Goal: Task Accomplishment & Management: Manage account settings

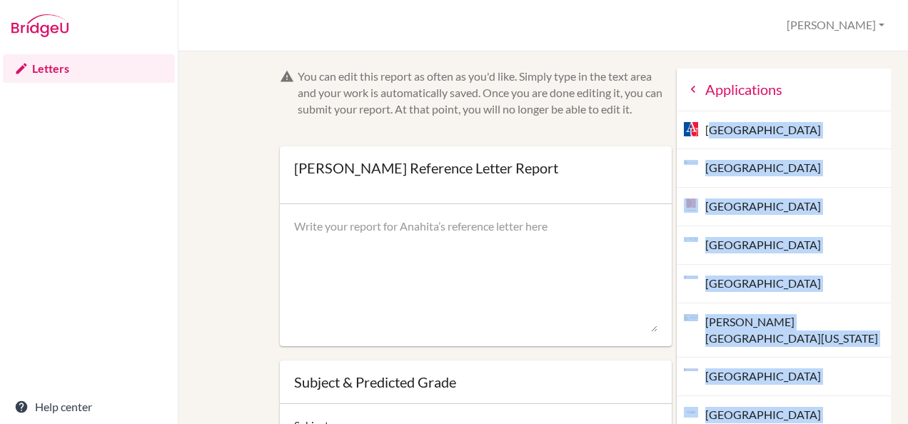
drag, startPoint x: 775, startPoint y: 370, endPoint x: 683, endPoint y: 130, distance: 257.0
click at [683, 130] on div "Applications American University Brandeis University University of Denver Emory…" at bounding box center [784, 299] width 214 height 460
drag, startPoint x: 683, startPoint y: 130, endPoint x: 710, endPoint y: 129, distance: 27.9
copy div "American University Brandeis University University of Denver Emory University F…"
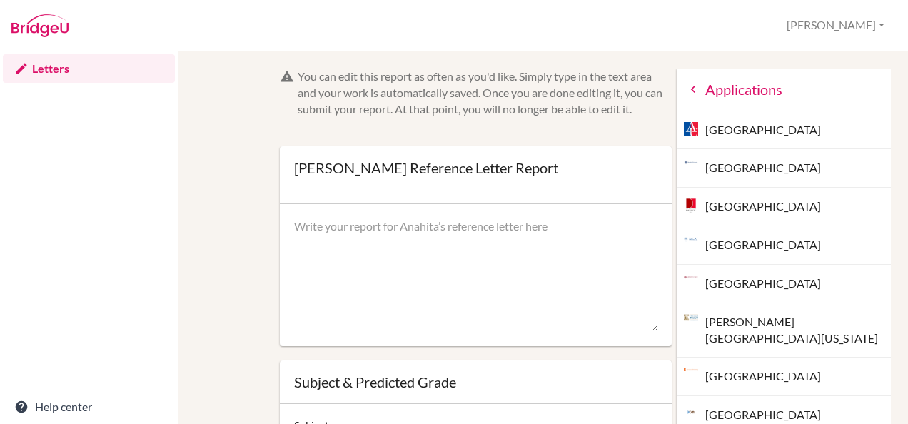
click at [427, 188] on div "Anahita Daruwalla’s Reference Letter Report Open info Info Saved" at bounding box center [426, 175] width 264 height 29
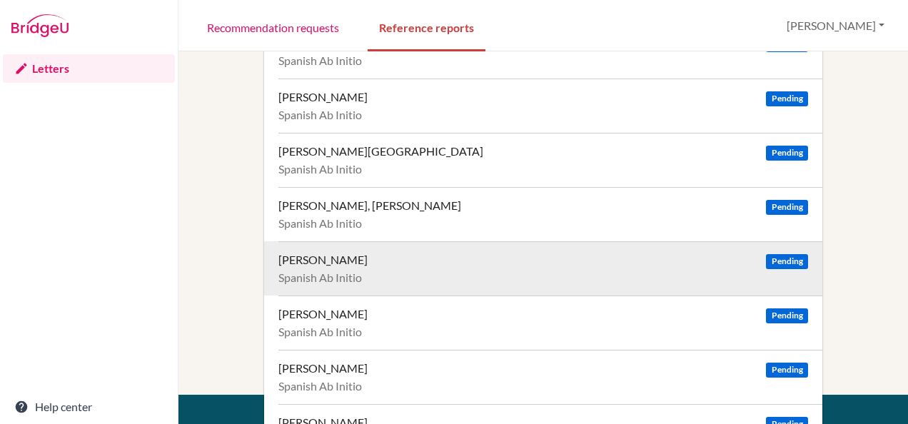
scroll to position [101, 0]
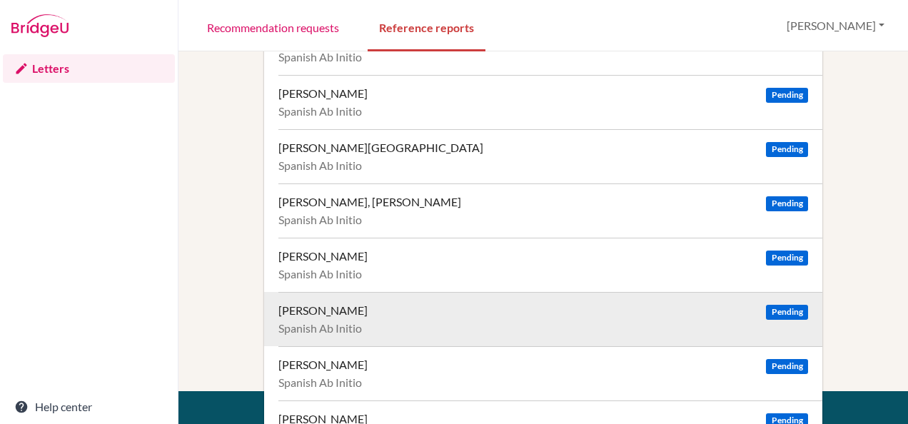
click at [774, 308] on span "Pending" at bounding box center [786, 312] width 41 height 15
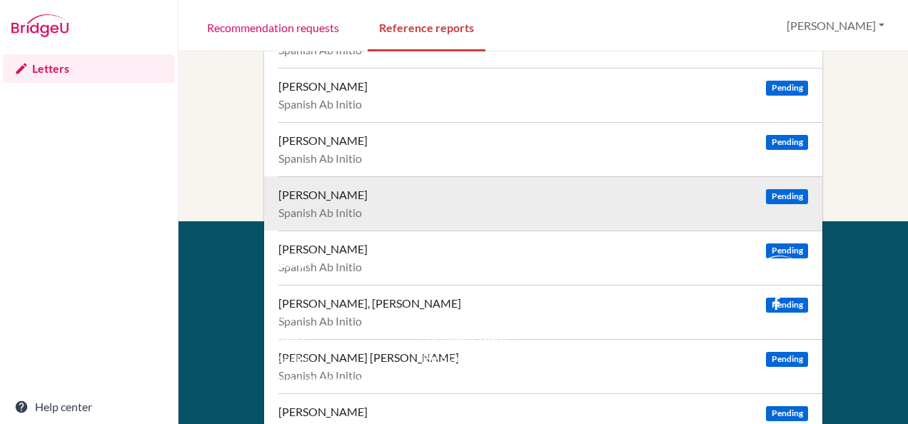
scroll to position [280, 0]
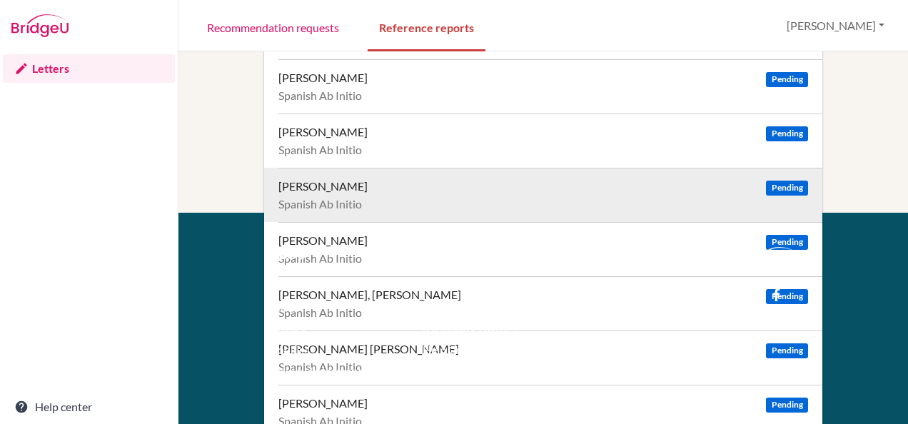
click at [773, 187] on span "Pending" at bounding box center [786, 188] width 41 height 15
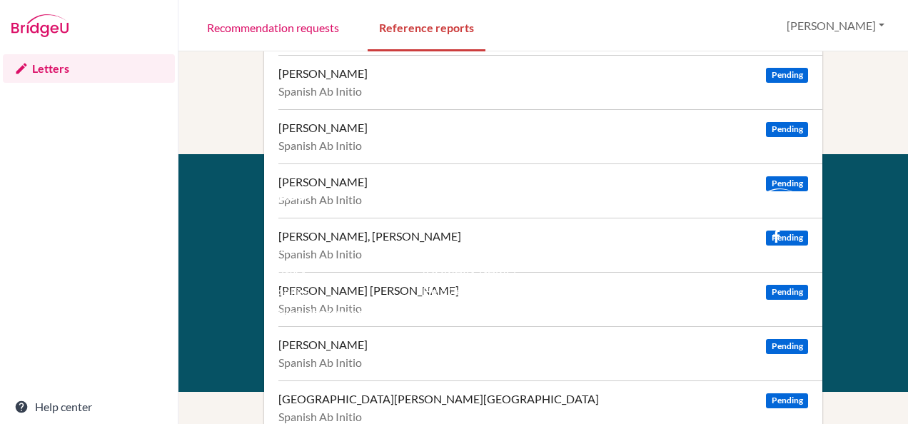
scroll to position [340, 0]
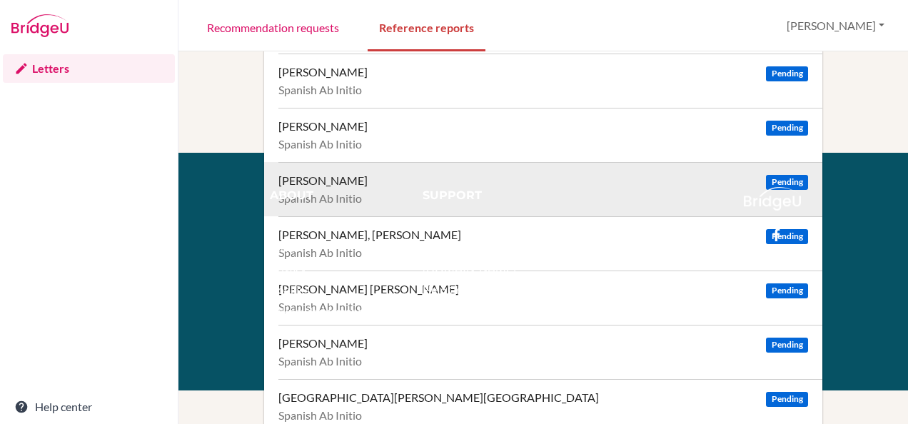
click at [772, 177] on span "Pending" at bounding box center [786, 182] width 41 height 15
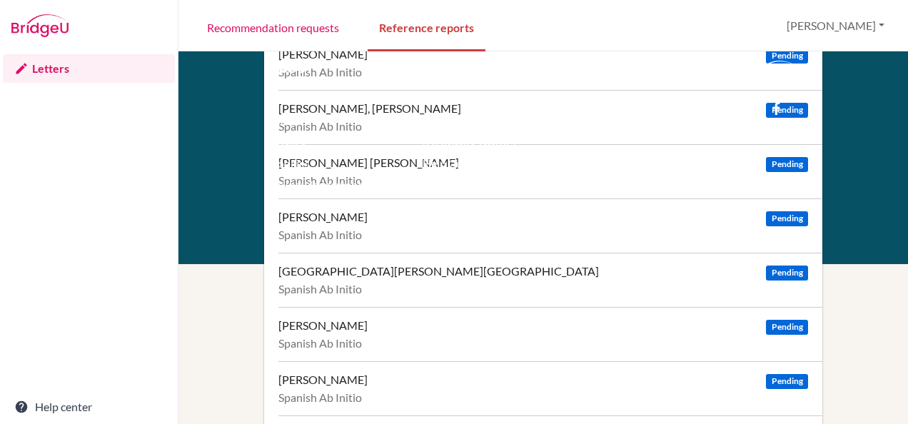
scroll to position [467, 0]
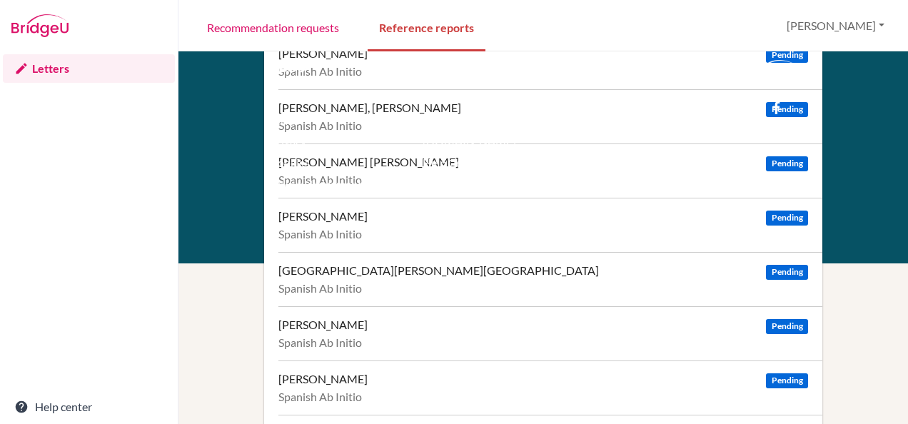
click at [783, 104] on div "facebook" at bounding box center [780, 103] width 31 height 17
click at [787, 109] on div "twitter facebook" at bounding box center [780, 103] width 95 height 17
click at [775, 101] on div "facebook" at bounding box center [780, 103] width 31 height 17
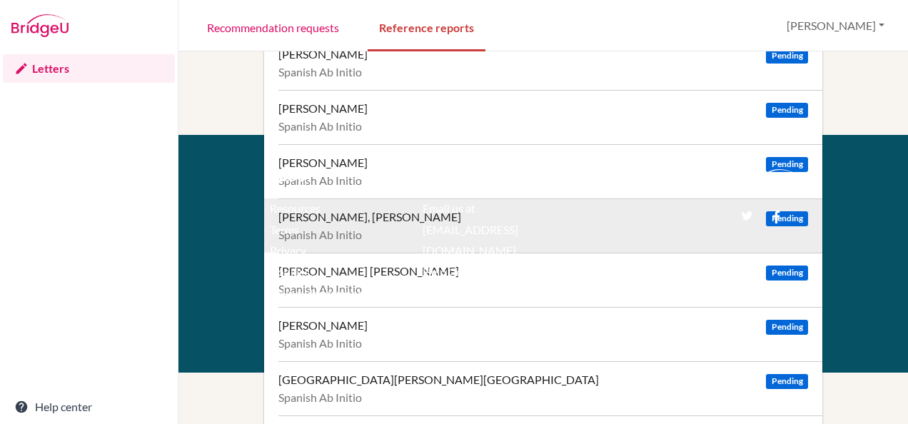
scroll to position [347, 0]
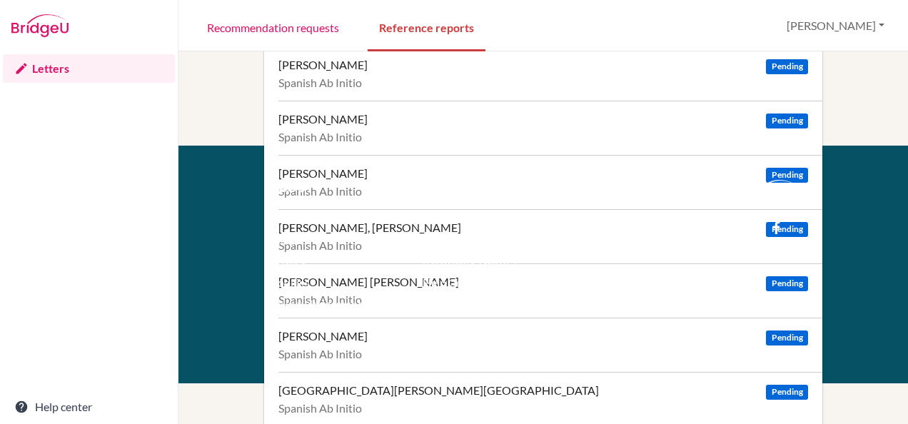
click at [775, 221] on div "facebook" at bounding box center [780, 223] width 31 height 17
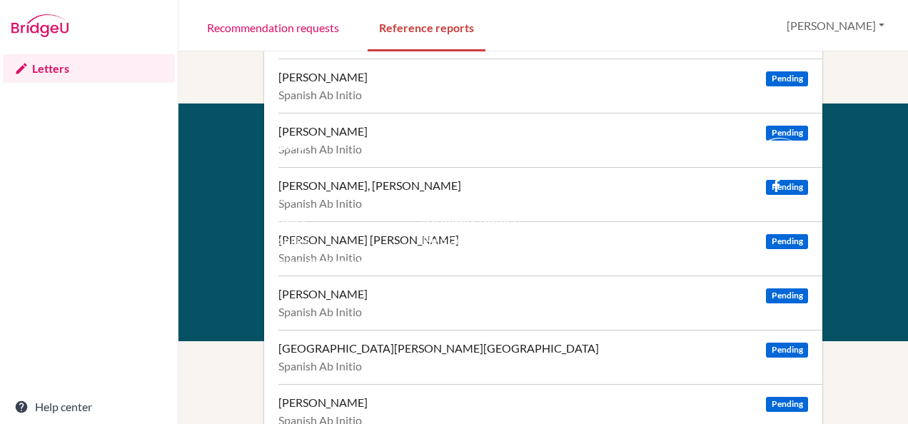
scroll to position [390, 0]
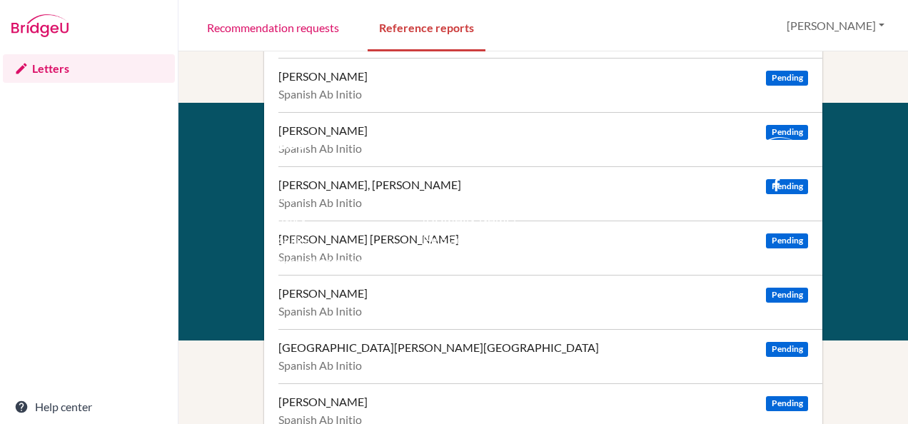
click at [331, 183] on li "Resources" at bounding box center [330, 176] width 121 height 21
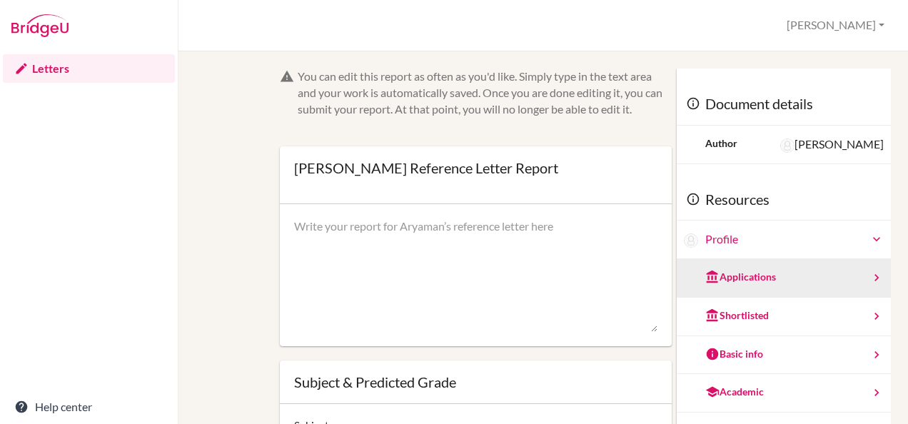
click at [749, 272] on div "Applications" at bounding box center [740, 277] width 71 height 14
click at [743, 274] on div "Applications" at bounding box center [740, 277] width 71 height 14
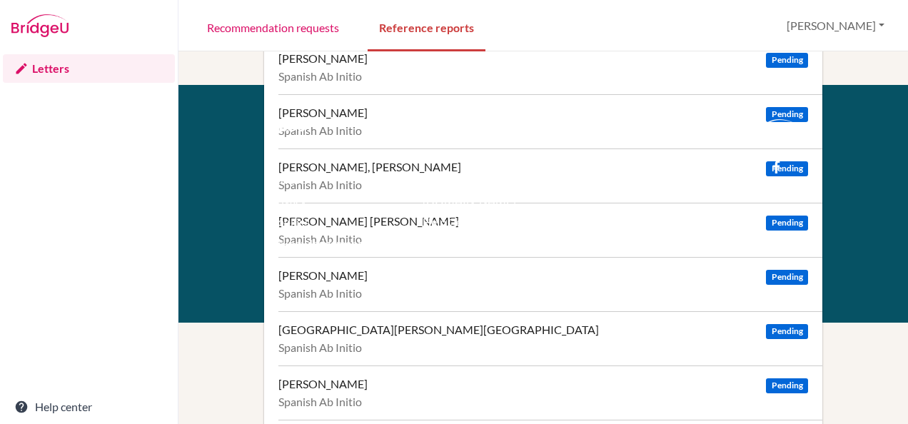
scroll to position [418, 0]
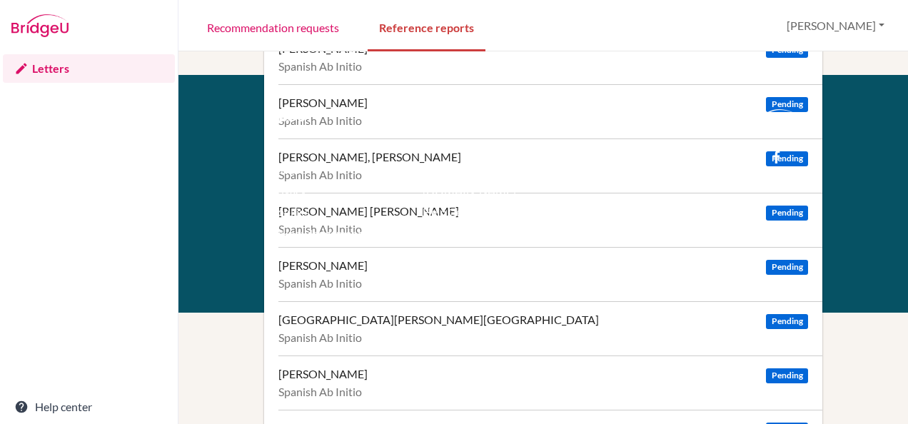
click at [783, 154] on div "facebook" at bounding box center [780, 152] width 31 height 17
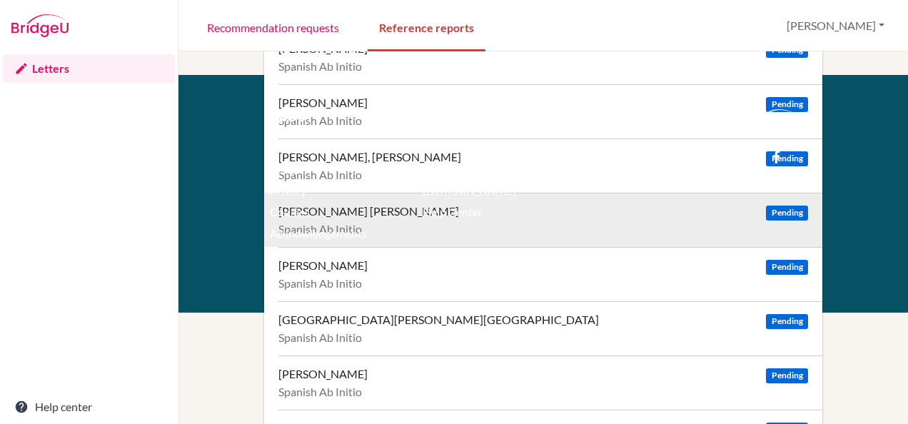
click at [785, 206] on span "Pending" at bounding box center [786, 213] width 41 height 15
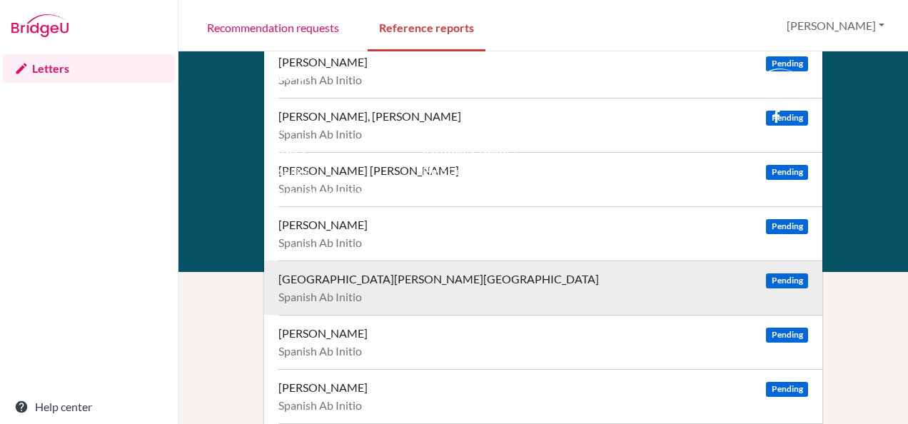
scroll to position [470, 0]
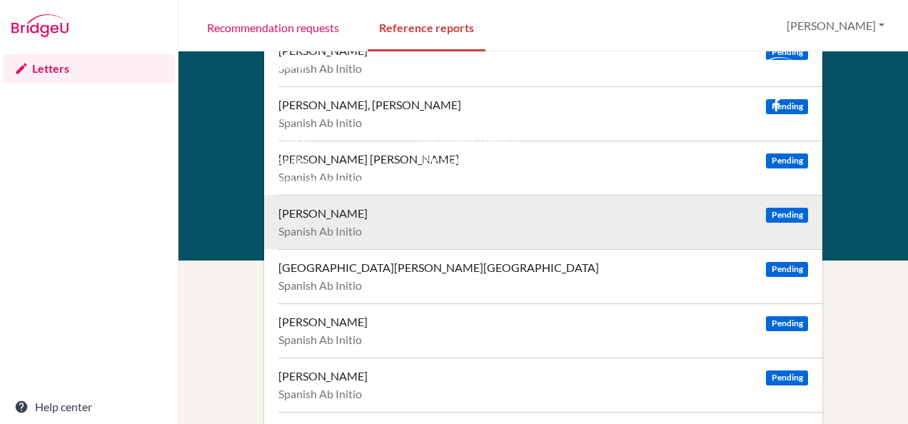
click at [766, 208] on span "Pending" at bounding box center [786, 215] width 41 height 15
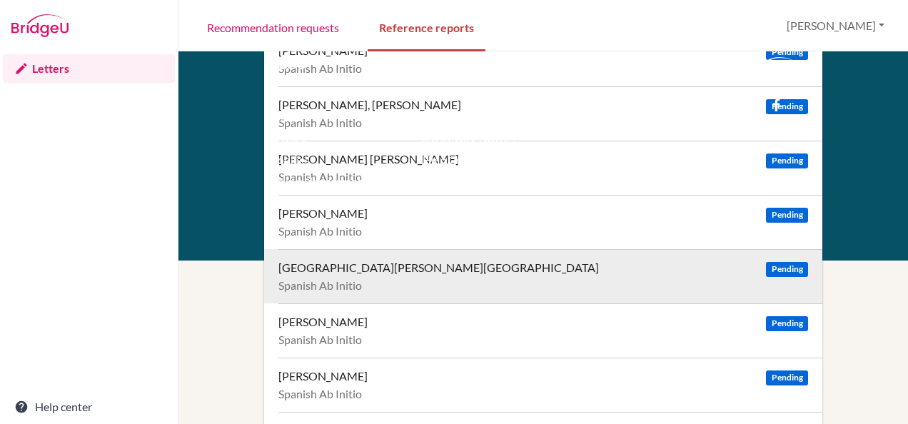
click at [766, 265] on span "Pending" at bounding box center [786, 269] width 41 height 15
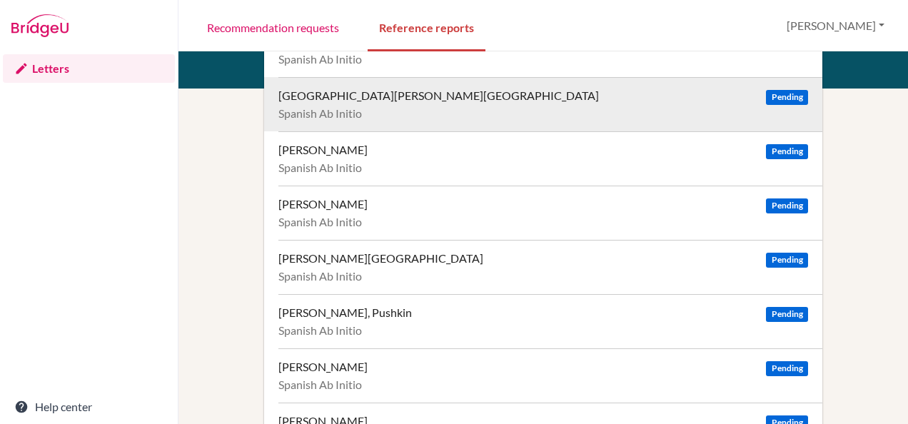
scroll to position [670, 0]
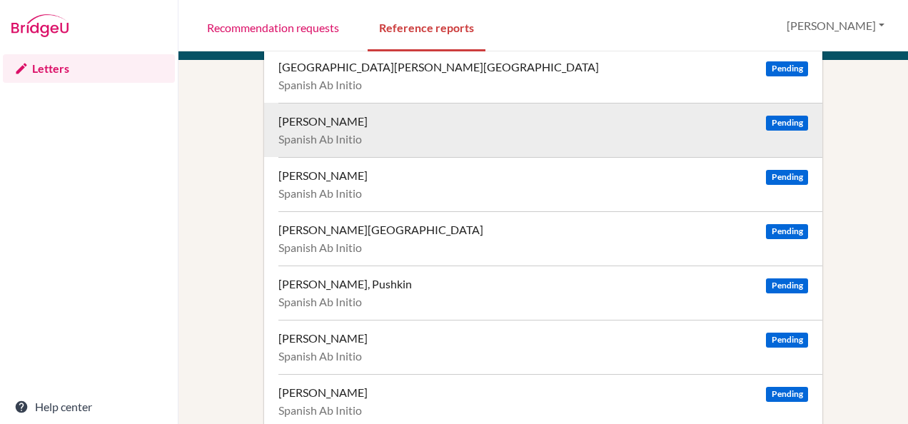
click at [780, 116] on span "Pending" at bounding box center [786, 123] width 41 height 15
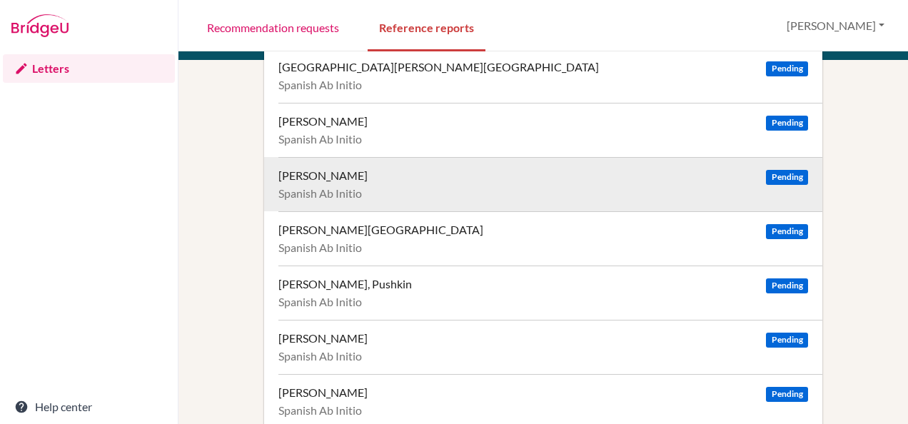
click at [773, 170] on span "Pending" at bounding box center [786, 177] width 41 height 15
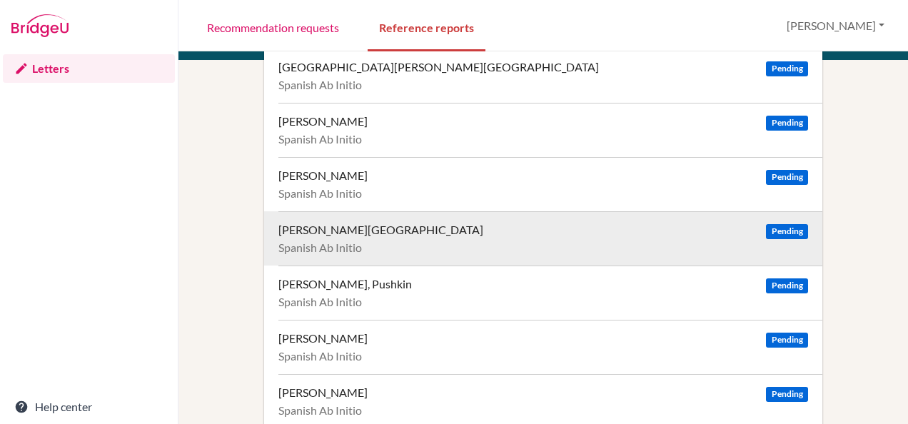
click at [778, 224] on span "Pending" at bounding box center [786, 231] width 41 height 15
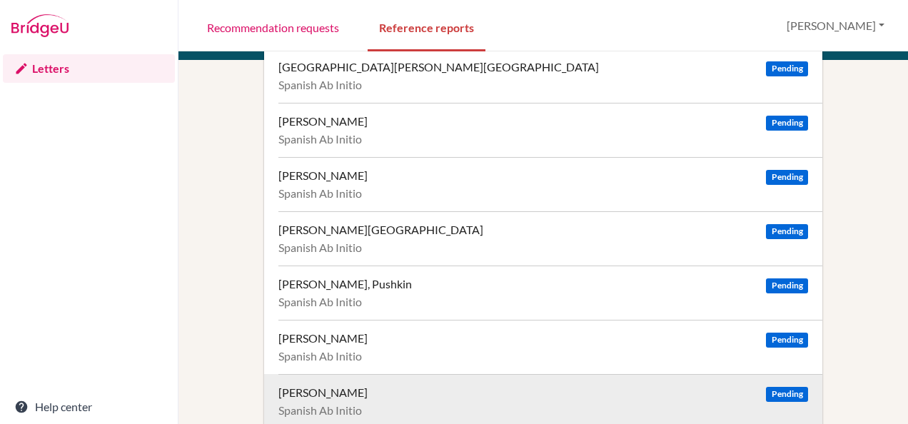
click at [774, 387] on span "Pending" at bounding box center [786, 394] width 41 height 15
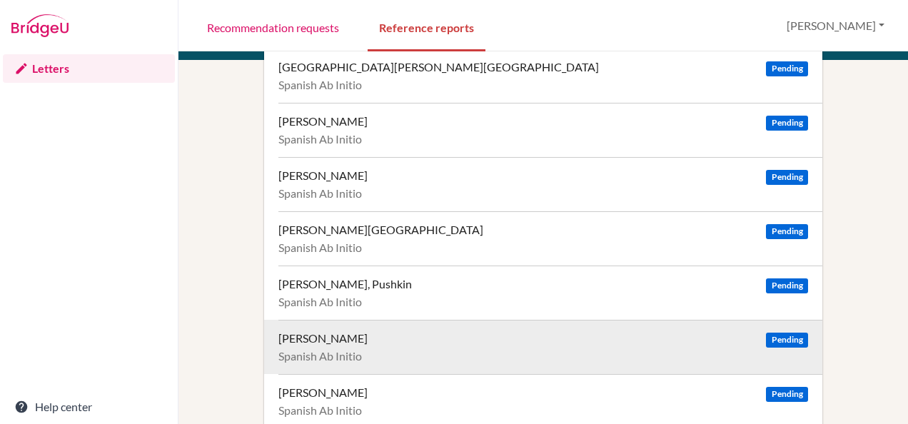
click at [774, 333] on span "Pending" at bounding box center [786, 340] width 41 height 15
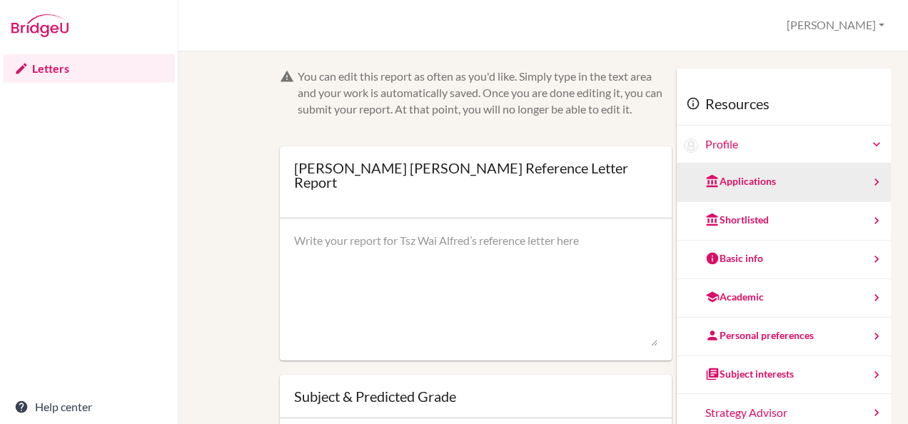
click at [723, 184] on div "Applications" at bounding box center [740, 181] width 71 height 14
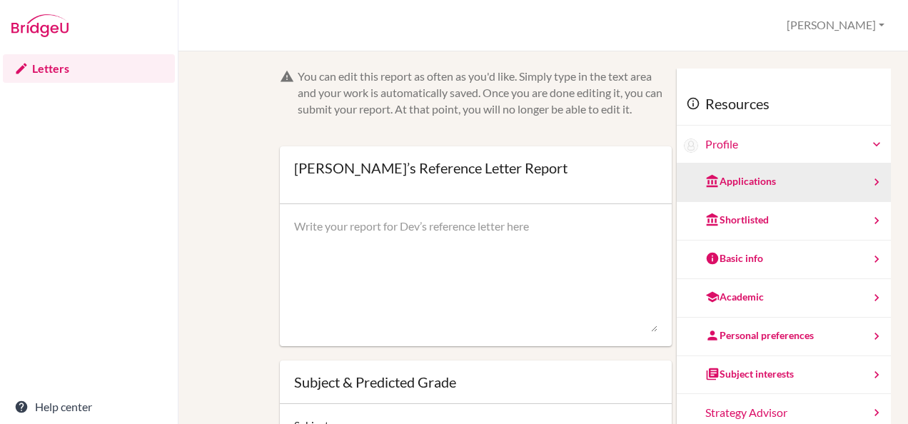
click at [731, 170] on div "Applications" at bounding box center [784, 183] width 214 height 39
click at [740, 186] on div "Applications" at bounding box center [740, 181] width 71 height 14
click at [737, 178] on div "Applications" at bounding box center [740, 181] width 71 height 14
click at [739, 183] on div "Applications" at bounding box center [740, 181] width 71 height 14
click at [753, 178] on div "Applications" at bounding box center [740, 181] width 71 height 14
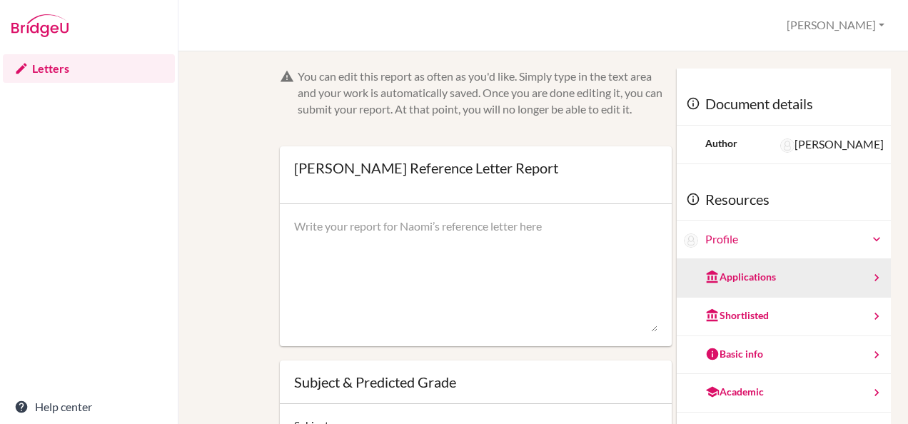
click at [775, 266] on div "Applications" at bounding box center [784, 278] width 214 height 39
click at [743, 276] on div "Applications" at bounding box center [740, 277] width 71 height 14
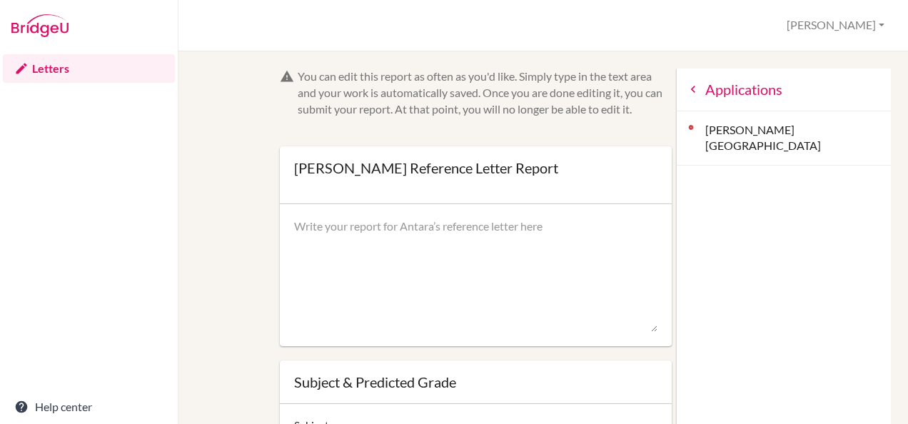
click at [716, 126] on div "Dickinson College" at bounding box center [784, 138] width 214 height 55
click at [686, 128] on div "Dickinson College" at bounding box center [784, 138] width 214 height 55
click at [778, 129] on div "Dickinson College" at bounding box center [784, 138] width 214 height 55
drag, startPoint x: 773, startPoint y: 129, endPoint x: 683, endPoint y: 133, distance: 90.1
click at [683, 133] on div "Dickinson College" at bounding box center [784, 138] width 214 height 55
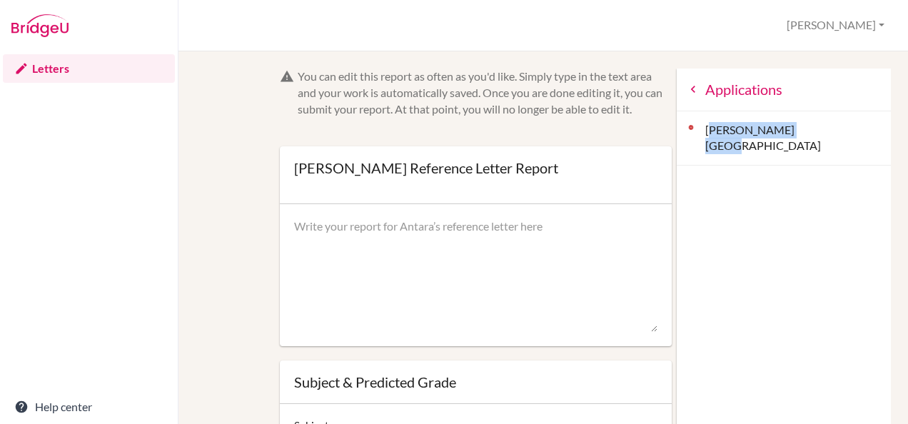
drag, startPoint x: 683, startPoint y: 133, endPoint x: 704, endPoint y: 134, distance: 20.7
copy div "Dickinson College"
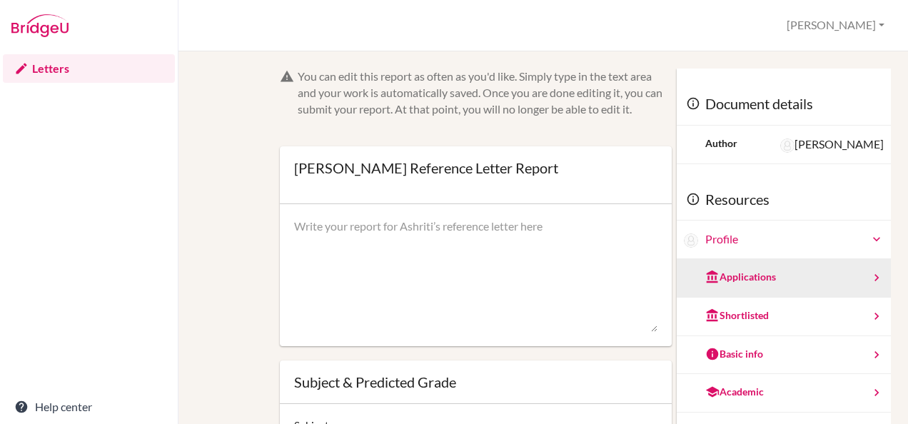
click at [734, 273] on div "Applications" at bounding box center [740, 277] width 71 height 14
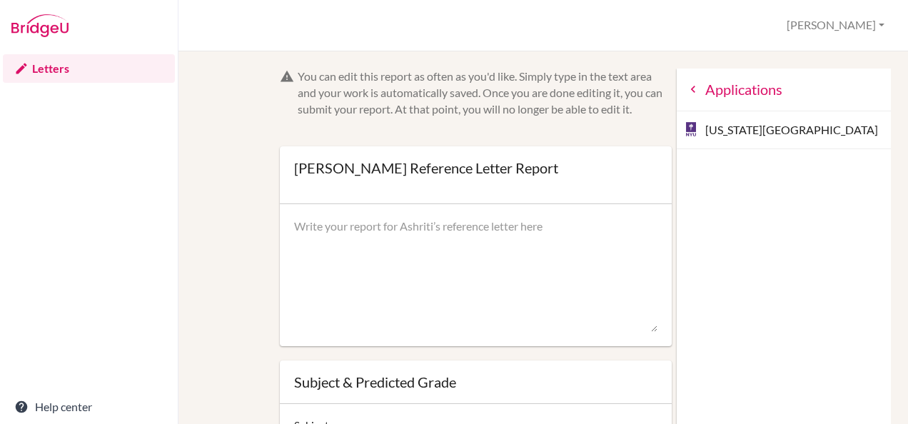
click at [347, 273] on textarea at bounding box center [475, 275] width 363 height 114
click at [224, 286] on div "You can edit this report as often as you'd like. Simply type in the text area a…" at bounding box center [543, 345] width 681 height 552
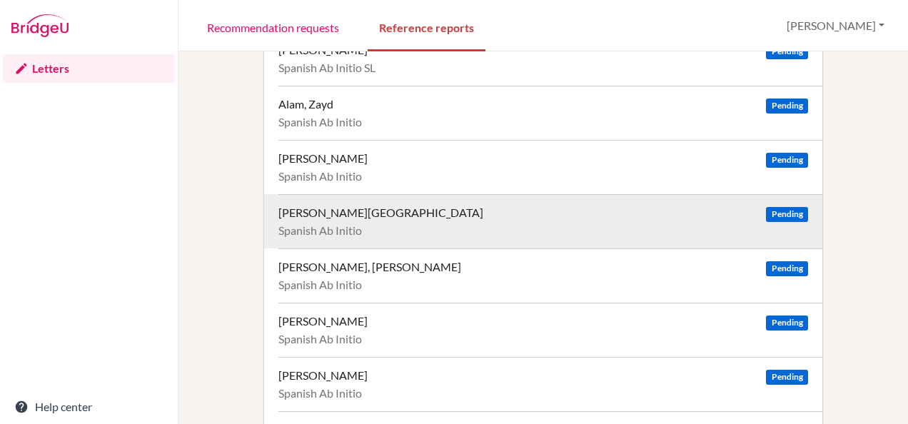
scroll to position [84, 0]
click at [785, 210] on span "Pending" at bounding box center [786, 213] width 41 height 15
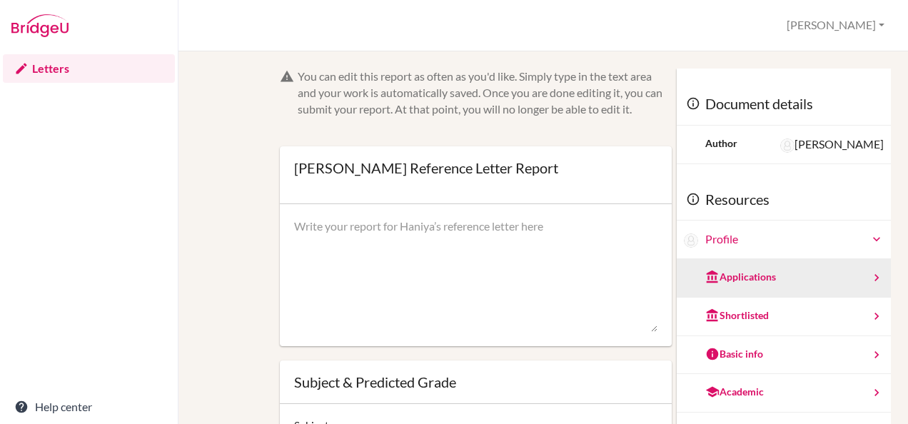
click at [730, 271] on div "Applications" at bounding box center [740, 277] width 71 height 14
